Goal: Information Seeking & Learning: Learn about a topic

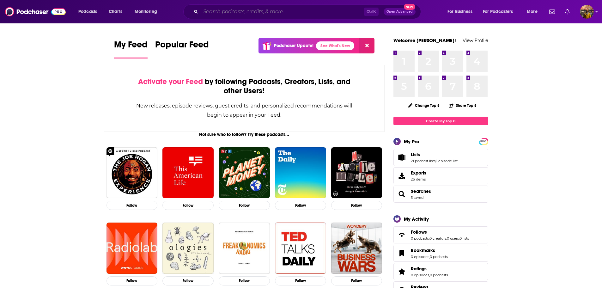
click at [258, 10] on input "Search podcasts, credits, & more..." at bounding box center [282, 12] width 163 height 10
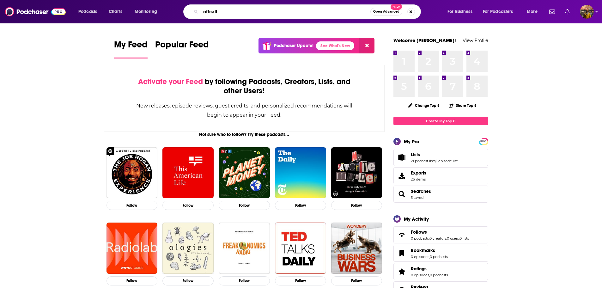
type input "offcall"
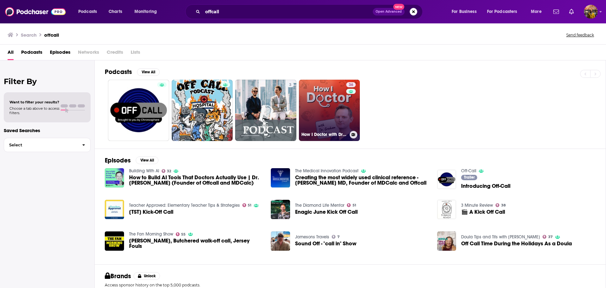
click at [325, 103] on link "36 How I Doctor with Dr. [PERSON_NAME]" at bounding box center [329, 110] width 61 height 61
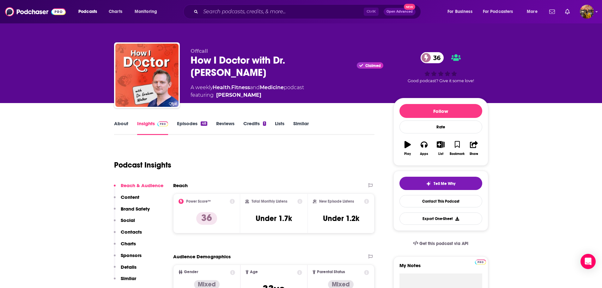
click at [182, 124] on link "Episodes 48" at bounding box center [192, 127] width 30 height 15
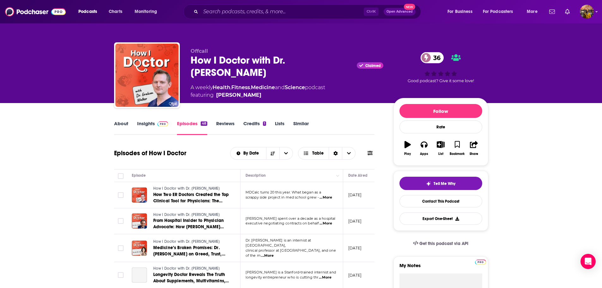
click at [371, 156] on span at bounding box center [369, 153] width 5 height 6
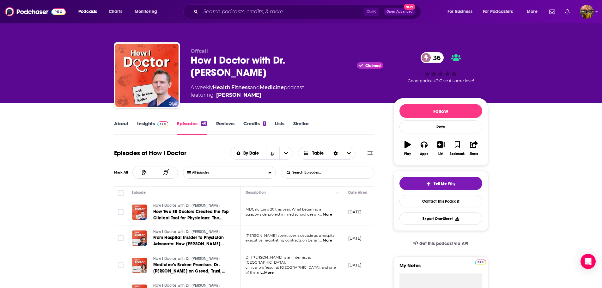
click at [311, 175] on input "List Search Input" at bounding box center [314, 172] width 66 height 11
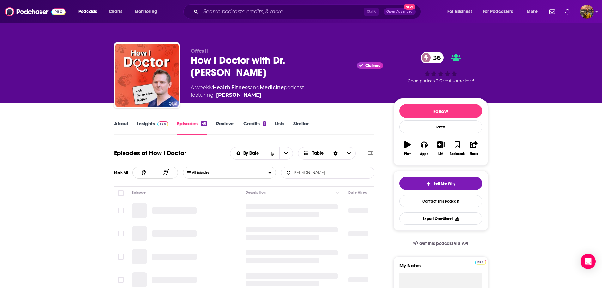
type input "[PERSON_NAME]"
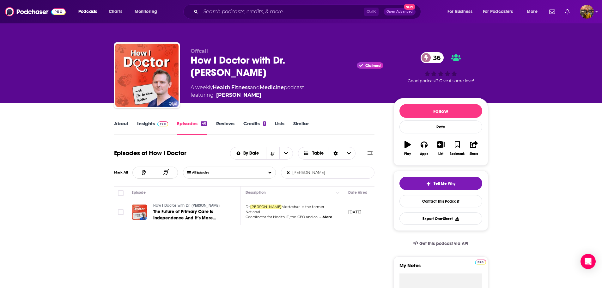
click at [155, 123] on span at bounding box center [162, 123] width 14 height 6
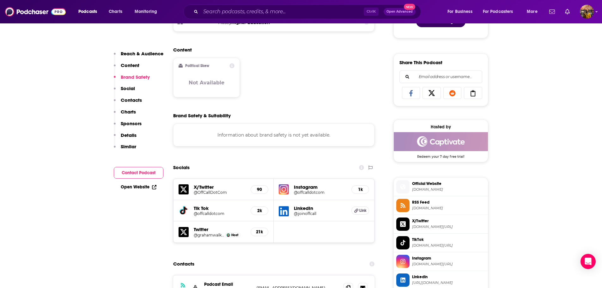
scroll to position [365, 0]
click at [247, 140] on div "Information about brand safety is not yet available." at bounding box center [274, 135] width 202 height 23
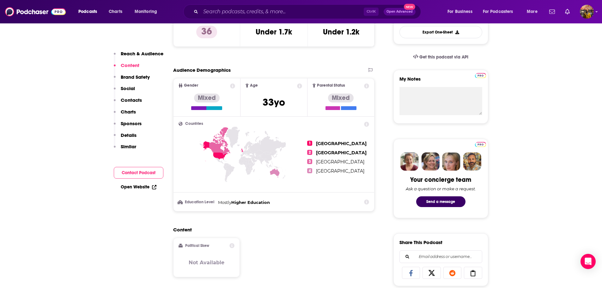
scroll to position [186, 0]
click at [197, 111] on span "Gender Mixed" at bounding box center [206, 98] width 67 height 38
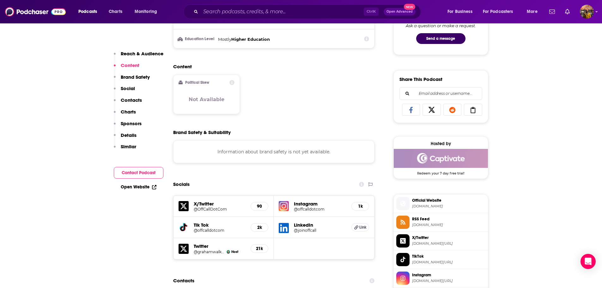
scroll to position [303, 0]
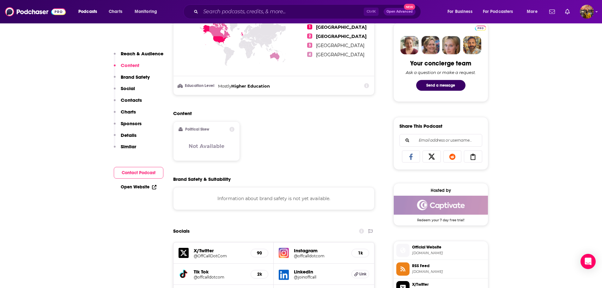
click at [412, 155] on icon at bounding box center [411, 157] width 18 height 6
click at [433, 159] on icon at bounding box center [431, 157] width 6 height 6
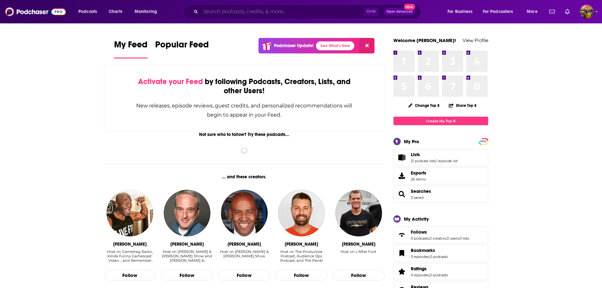
click at [245, 14] on input "Search podcasts, credits, & more..." at bounding box center [282, 12] width 163 height 10
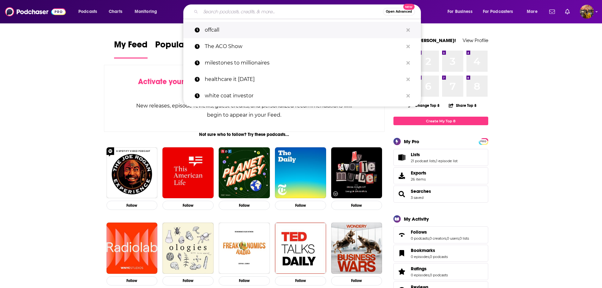
click at [235, 29] on p "offcall" at bounding box center [304, 30] width 198 height 16
type input "offcall"
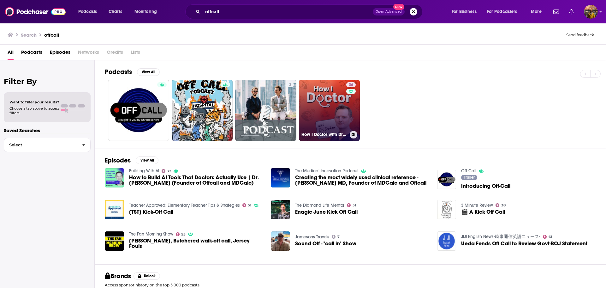
click at [338, 104] on link "36 How I Doctor with Dr. [PERSON_NAME]" at bounding box center [329, 110] width 61 height 61
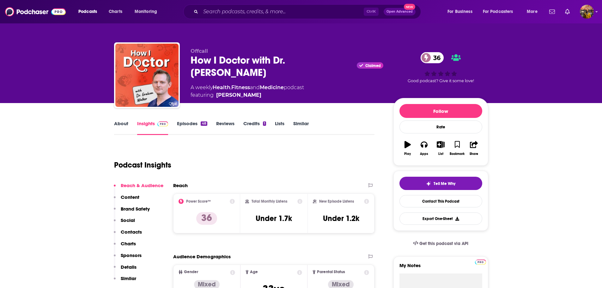
click at [118, 126] on link "About" at bounding box center [121, 127] width 14 height 15
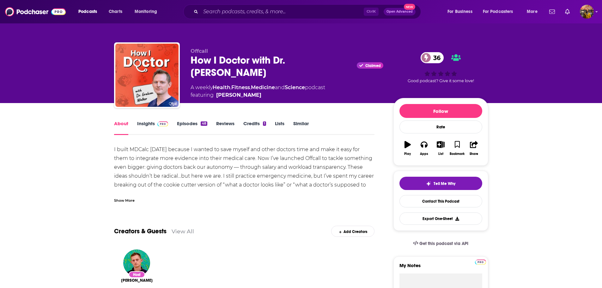
click at [129, 201] on div "Show More" at bounding box center [124, 200] width 21 height 6
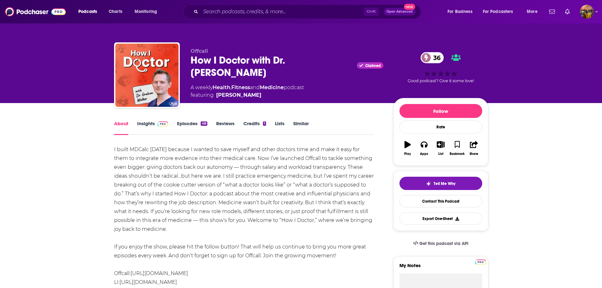
drag, startPoint x: 175, startPoint y: 231, endPoint x: 107, endPoint y: 149, distance: 105.8
copy div "I built MDCalc [DATE] because I wanted to save myself and other doctors time an…"
